Goal: Task Accomplishment & Management: Manage account settings

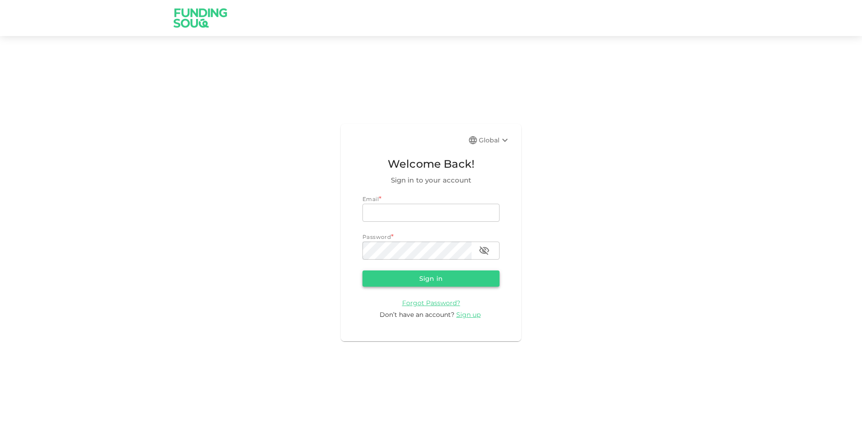
type input "[PERSON_NAME][EMAIL_ADDRESS][DOMAIN_NAME]"
click at [431, 285] on button "Sign in" at bounding box center [431, 279] width 137 height 16
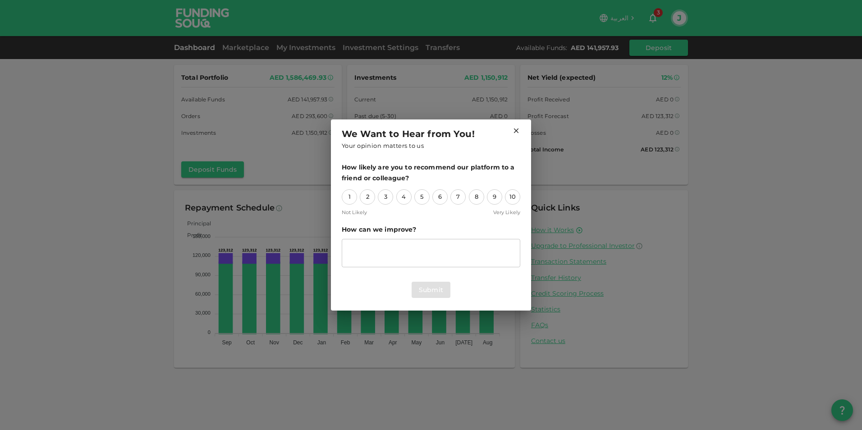
click at [516, 130] on icon at bounding box center [516, 131] width 8 height 8
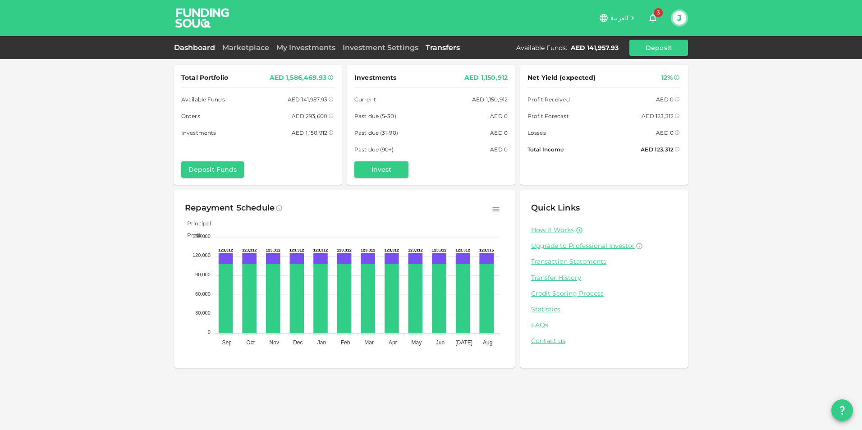
click at [444, 49] on link "Transfers" at bounding box center [442, 47] width 41 height 9
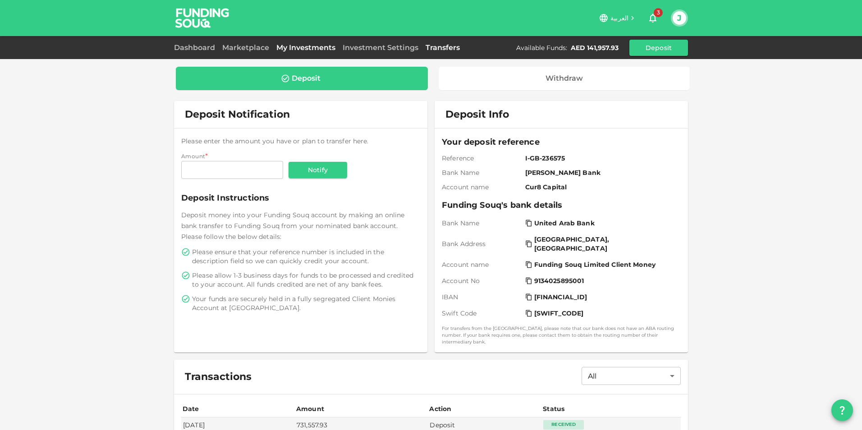
click at [318, 47] on link "My Investments" at bounding box center [306, 47] width 66 height 9
